Goal: Task Accomplishment & Management: Complete application form

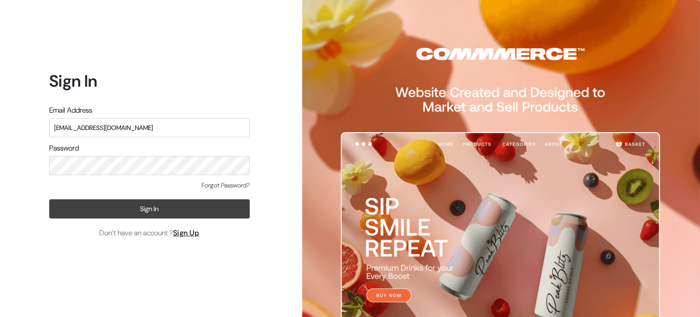
click at [181, 207] on button "Sign In" at bounding box center [149, 208] width 200 height 19
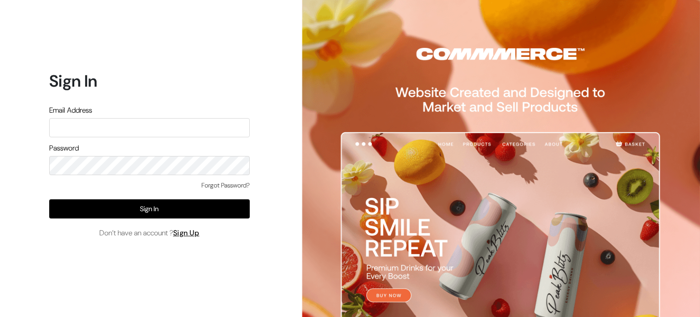
click at [113, 122] on input "text" at bounding box center [149, 127] width 200 height 19
type input "gragixwear0054321@gmail.com"
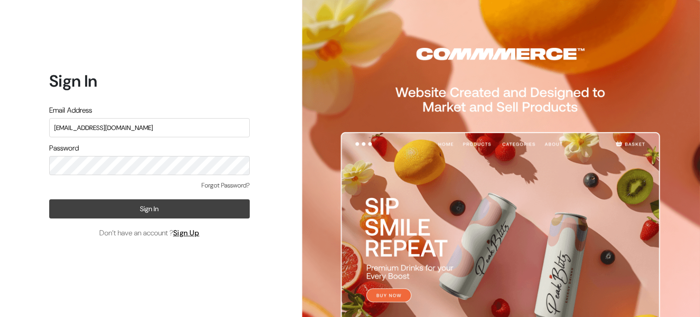
click at [80, 202] on button "Sign In" at bounding box center [149, 208] width 200 height 19
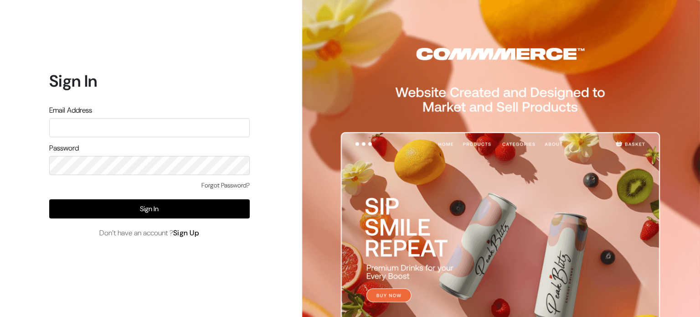
click at [199, 233] on link "Sign Up" at bounding box center [186, 233] width 26 height 10
